Goal: Transaction & Acquisition: Purchase product/service

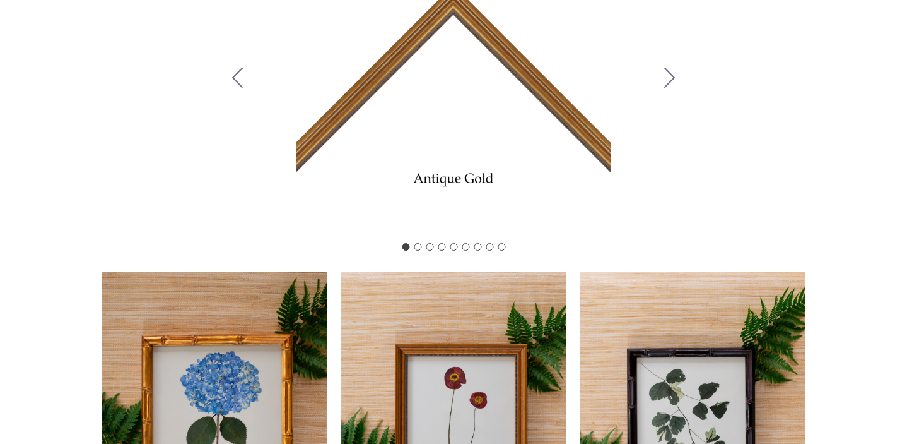
scroll to position [558, 0]
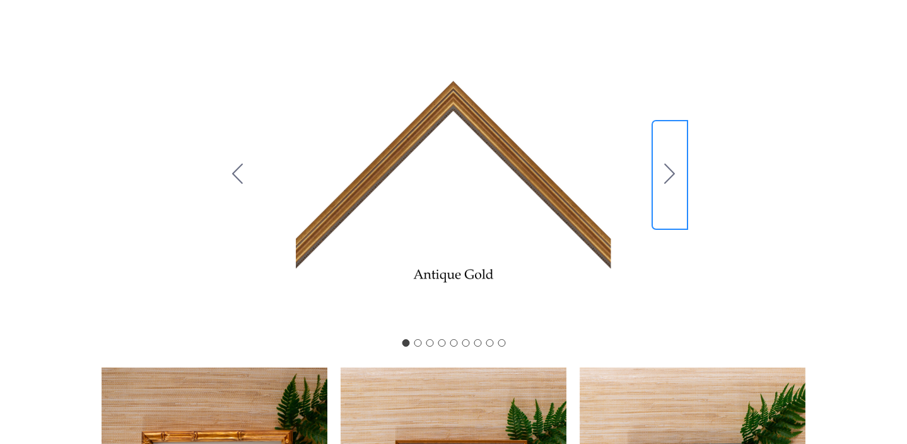
click at [671, 175] on icon "Go to slide 2" at bounding box center [670, 173] width 11 height 20
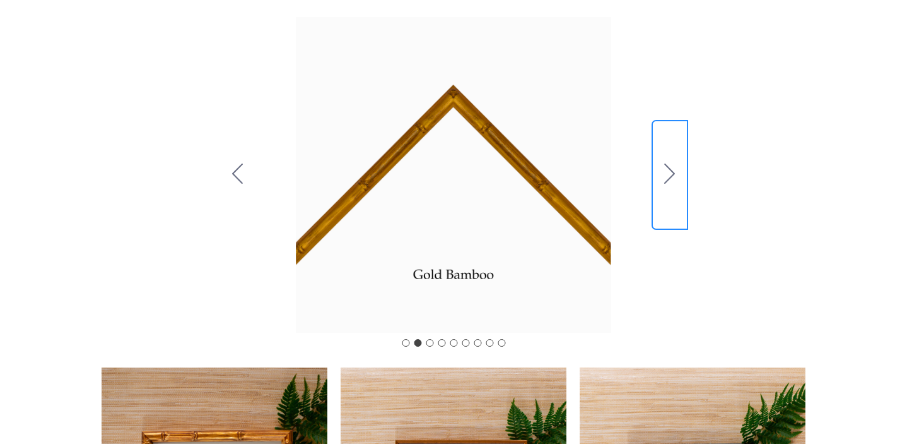
click at [671, 175] on icon "Go to slide 3" at bounding box center [670, 173] width 11 height 20
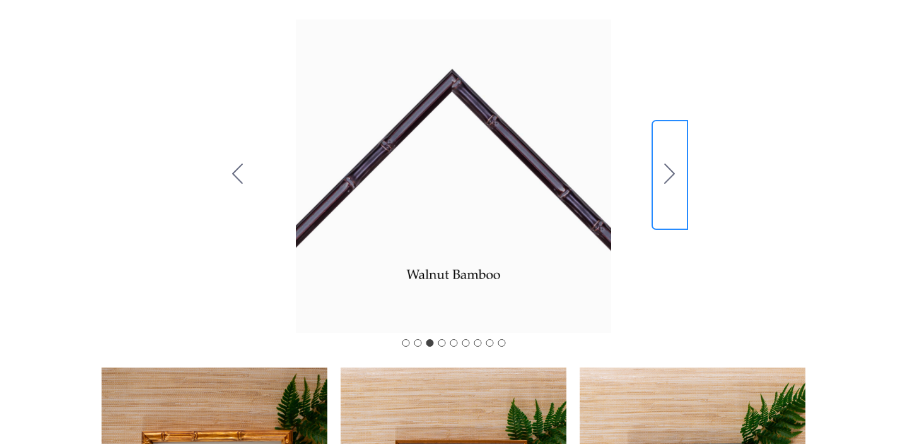
click at [671, 175] on icon "Go to slide 4" at bounding box center [670, 173] width 11 height 20
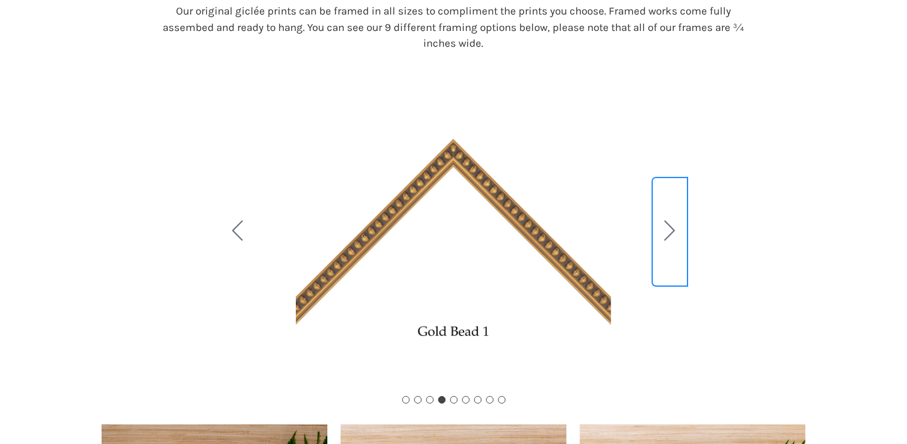
scroll to position [0, 0]
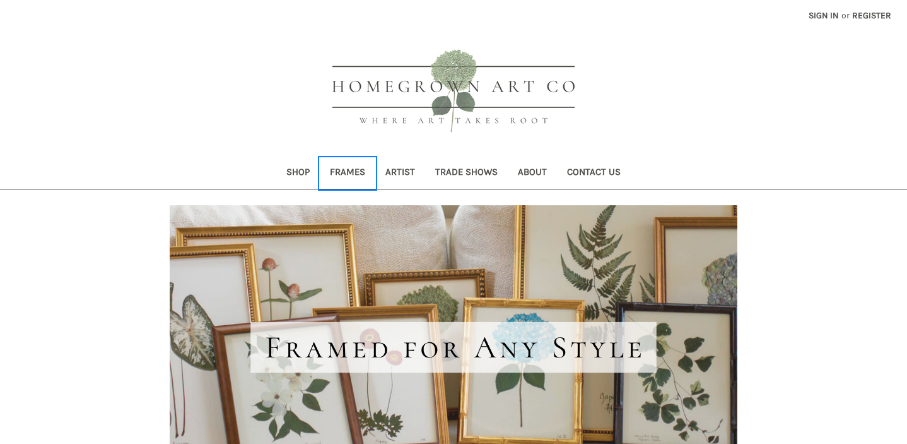
click at [353, 175] on link "Frames" at bounding box center [348, 173] width 56 height 31
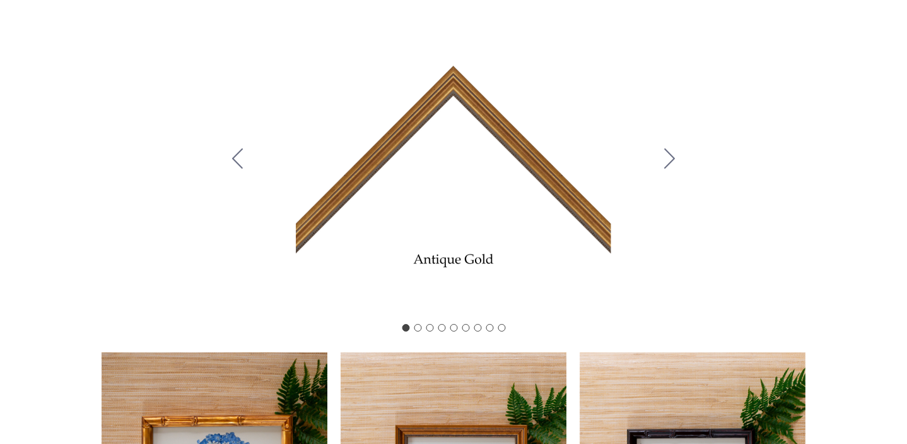
scroll to position [573, 0]
